Goal: Information Seeking & Learning: Learn about a topic

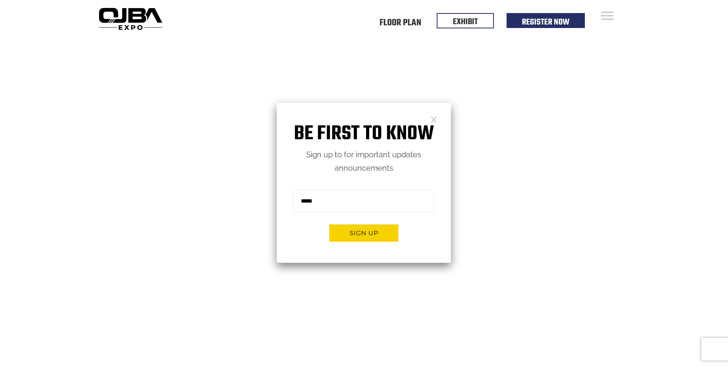
scroll to position [38, 0]
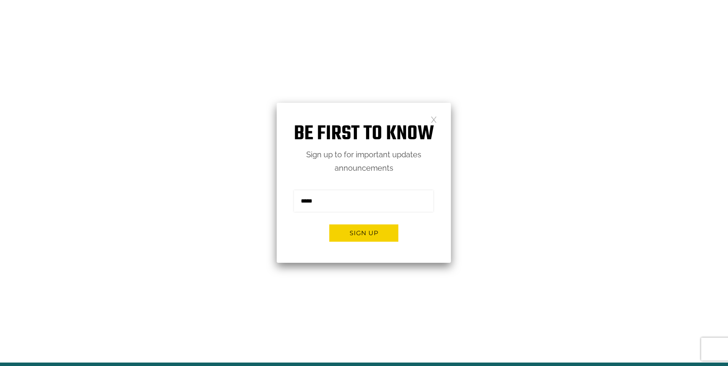
click at [434, 119] on link at bounding box center [433, 119] width 7 height 7
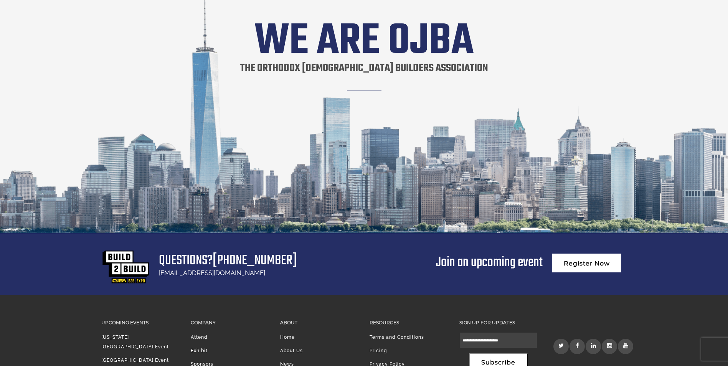
scroll to position [1458, 0]
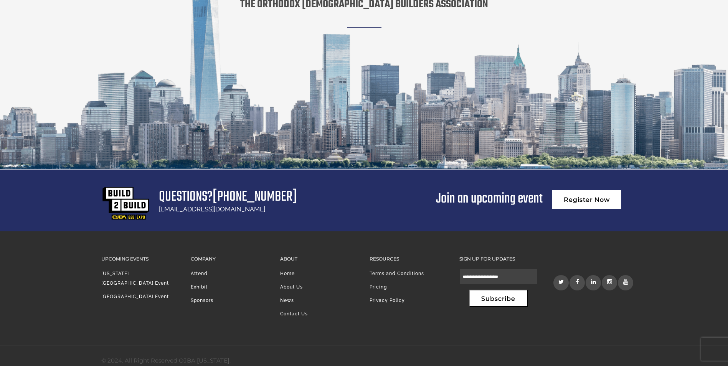
click at [201, 284] on link "Exhibit" at bounding box center [199, 286] width 17 height 5
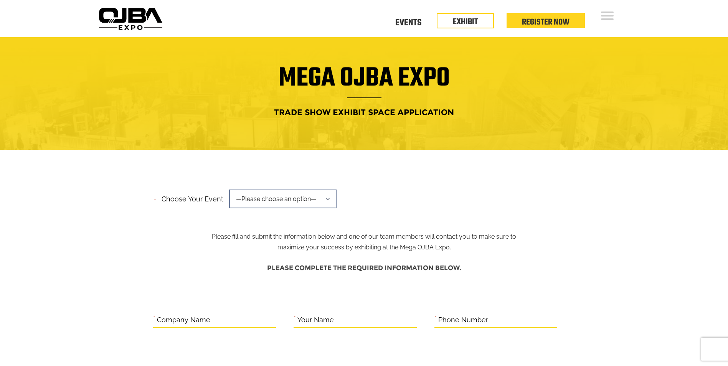
click at [292, 193] on span "—Please choose an option—" at bounding box center [282, 199] width 107 height 19
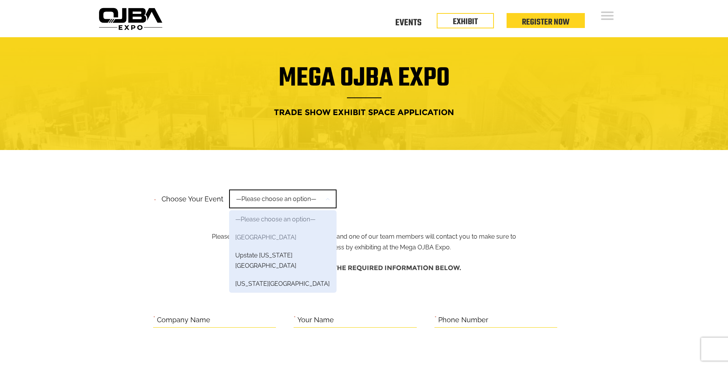
click at [270, 236] on link "[GEOGRAPHIC_DATA]" at bounding box center [282, 237] width 107 height 18
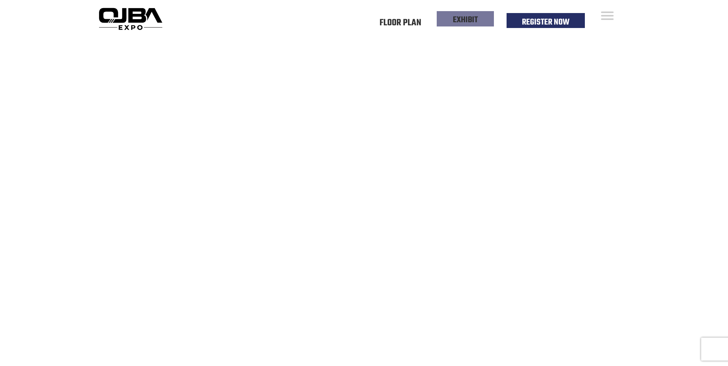
click at [463, 20] on link "EXHIBIT" at bounding box center [465, 19] width 25 height 13
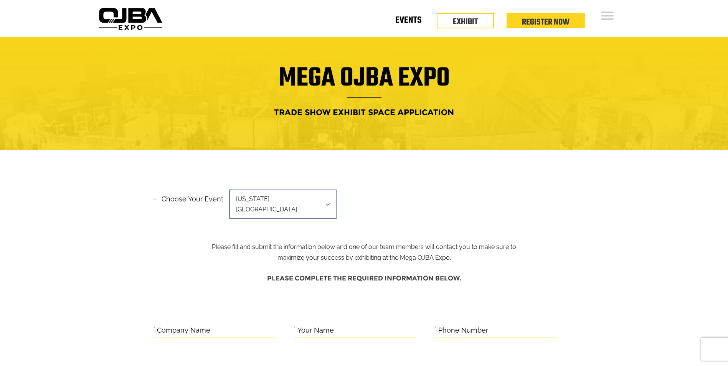
click at [406, 23] on link "Events" at bounding box center [408, 21] width 26 height 3
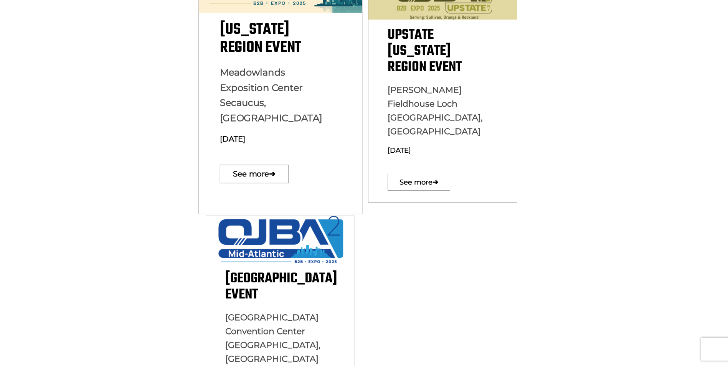
scroll to position [230, 0]
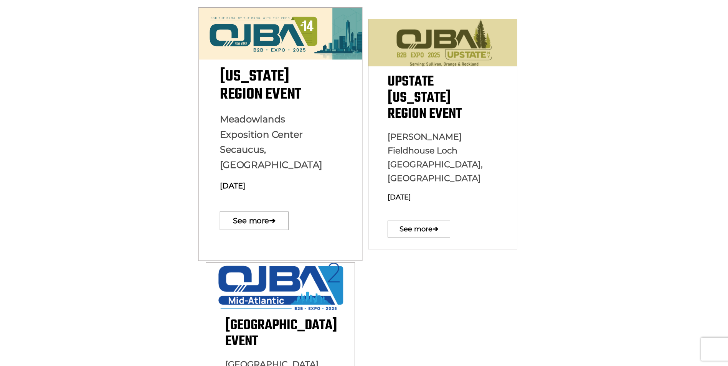
click at [261, 84] on span "[US_STATE][GEOGRAPHIC_DATA] Event" at bounding box center [259, 85] width 81 height 42
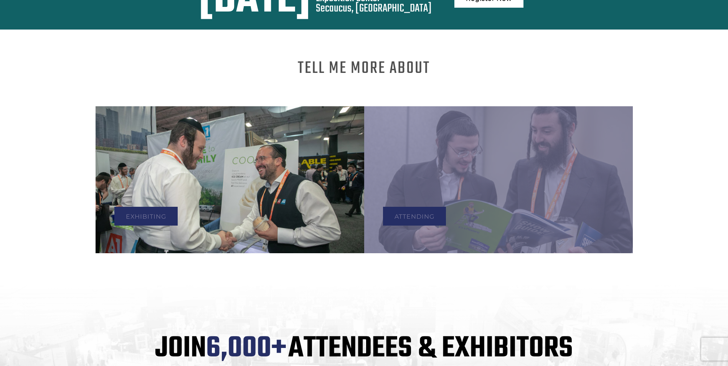
scroll to position [460, 0]
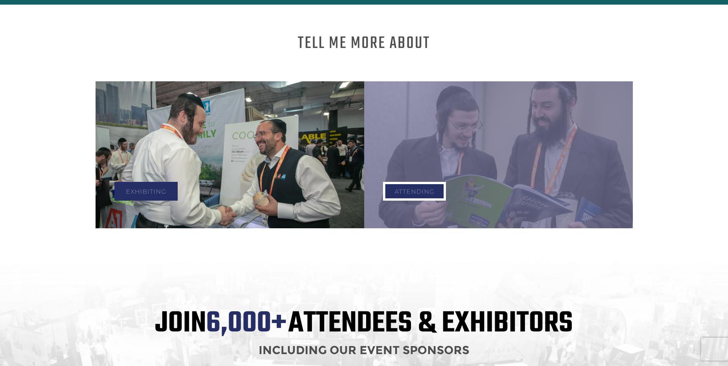
click at [423, 186] on link "Attending" at bounding box center [414, 191] width 63 height 19
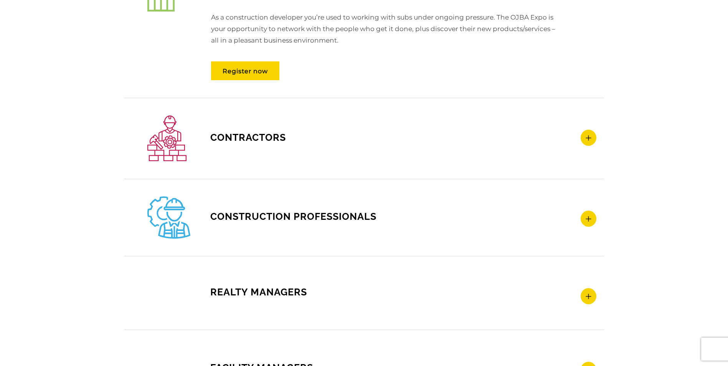
scroll to position [1228, 0]
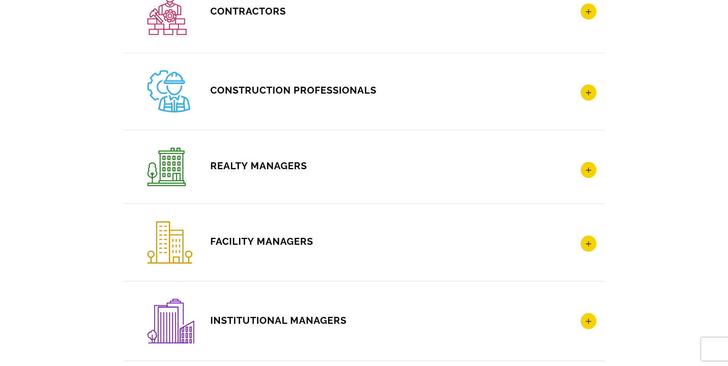
click at [588, 163] on icon at bounding box center [589, 170] width 16 height 16
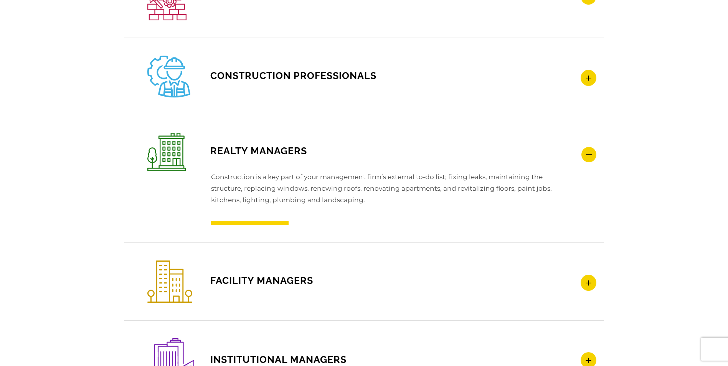
scroll to position [1159, 0]
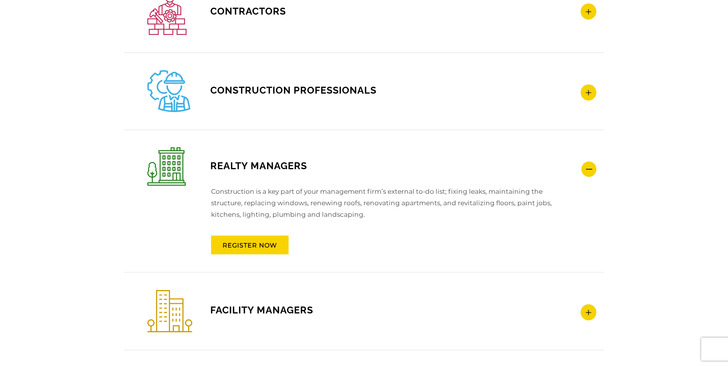
click at [584, 164] on icon at bounding box center [588, 169] width 15 height 15
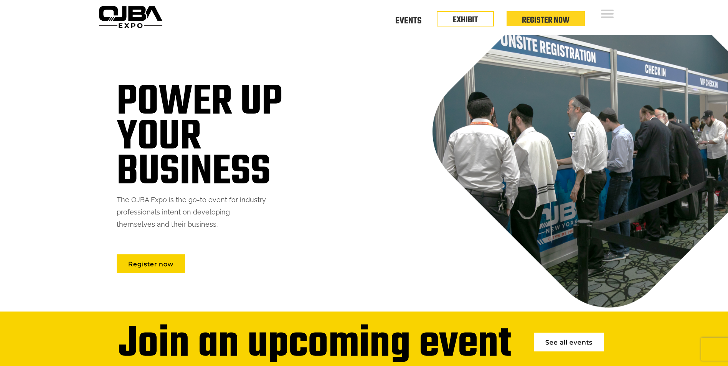
scroll to position [0, 0]
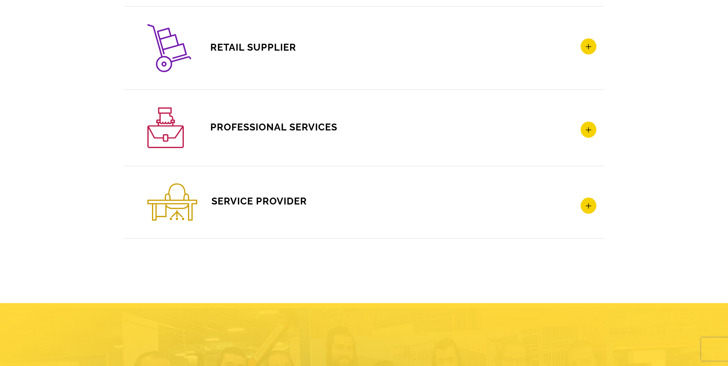
scroll to position [1266, 0]
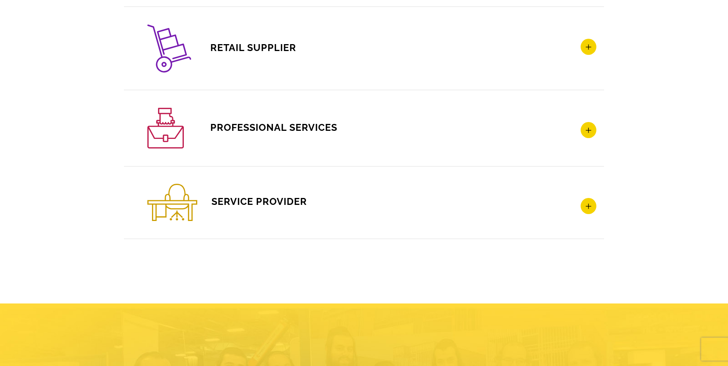
click at [583, 201] on icon at bounding box center [589, 206] width 16 height 16
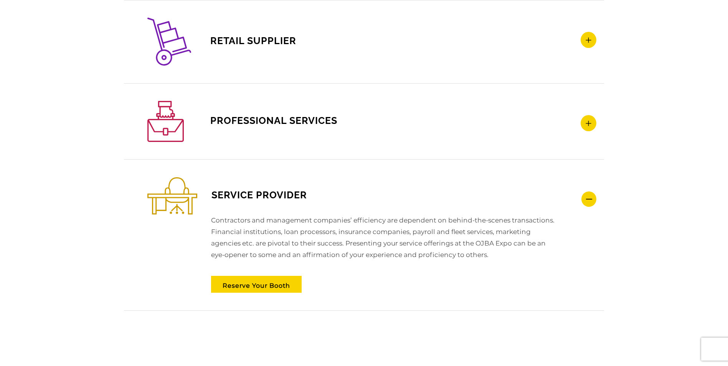
scroll to position [1186, 0]
